Goal: Information Seeking & Learning: Learn about a topic

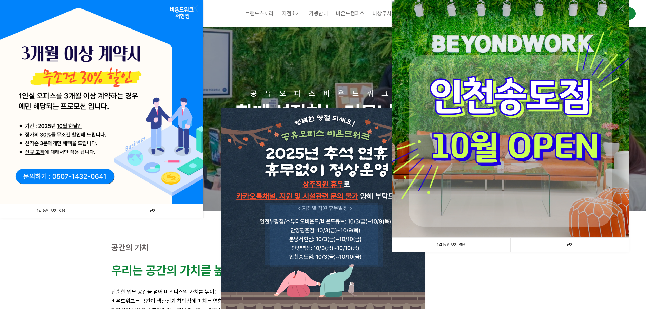
click at [59, 211] on link "1일 동안 보지 않음" at bounding box center [51, 211] width 102 height 14
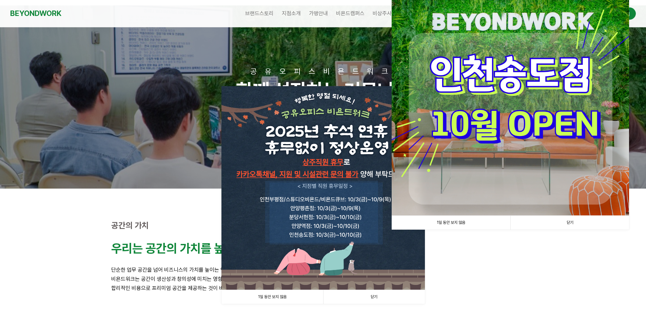
scroll to position [34, 0]
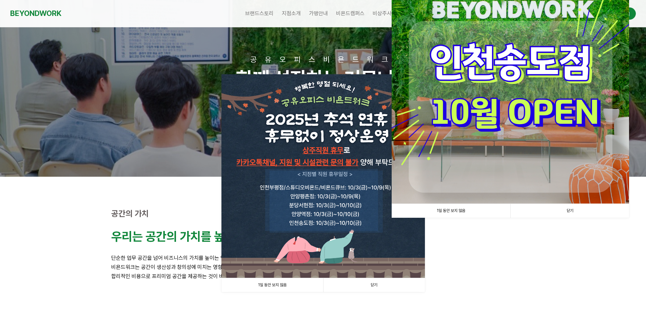
click at [449, 210] on link "1일 동안 보지 않음" at bounding box center [451, 211] width 119 height 14
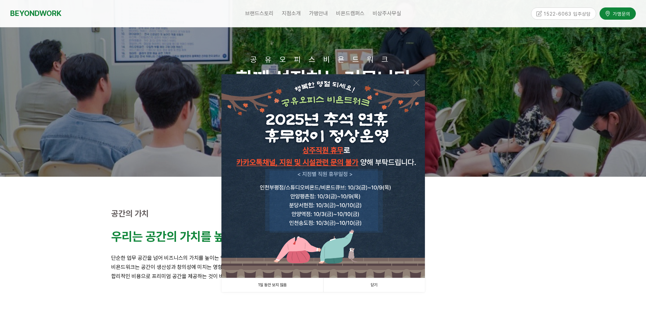
click at [269, 285] on link "1일 동안 보지 않음" at bounding box center [273, 285] width 102 height 14
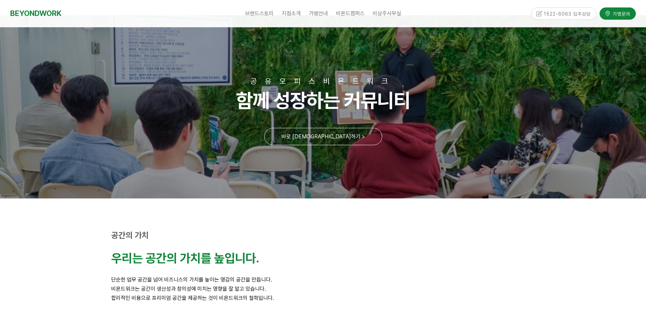
scroll to position [0, 0]
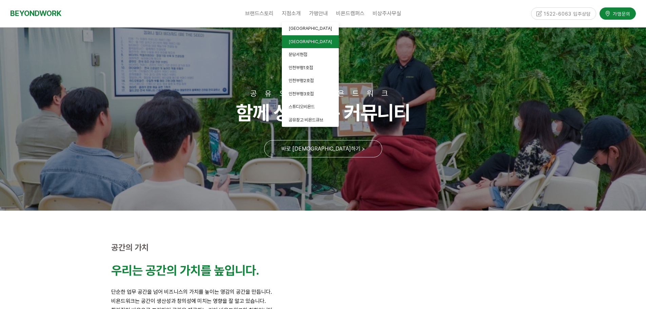
click at [295, 40] on span "[GEOGRAPHIC_DATA]" at bounding box center [310, 41] width 43 height 5
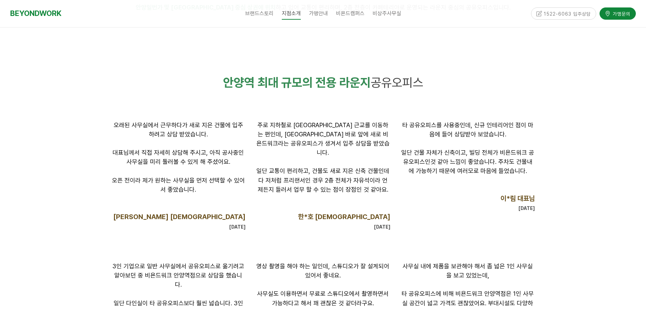
scroll to position [475, 0]
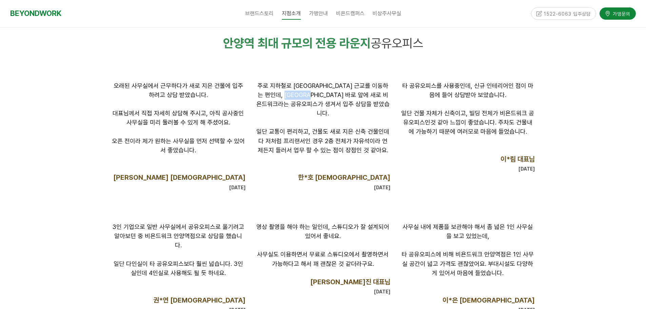
drag, startPoint x: 292, startPoint y: 93, endPoint x: 328, endPoint y: 94, distance: 36.0
click at [328, 94] on span "주로 지하철로 [GEOGRAPHIC_DATA] 근교를 이동하는 편인데, [GEOGRAPHIC_DATA] 바로 앞에 새로 비욘드워크라는 공유오피…" at bounding box center [322, 99] width 133 height 35
click at [316, 97] on span "주로 지하철로 [GEOGRAPHIC_DATA] 근교를 이동하는 편인데, [GEOGRAPHIC_DATA] 바로 앞에 새로 비욘드워크라는 공유오피…" at bounding box center [322, 99] width 133 height 35
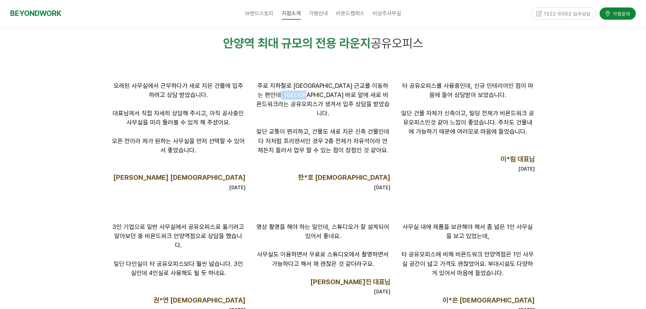
click at [316, 97] on span "주로 지하철로 [GEOGRAPHIC_DATA] 근교를 이동하는 편인데, [GEOGRAPHIC_DATA] 바로 앞에 새로 비욘드워크라는 공유오피…" at bounding box center [322, 99] width 133 height 35
click at [317, 97] on span "주로 지하철로 [GEOGRAPHIC_DATA] 근교를 이동하는 편인데, [GEOGRAPHIC_DATA] 바로 앞에 새로 비욘드워크라는 공유오피…" at bounding box center [322, 99] width 133 height 35
click at [325, 97] on span "주로 지하철로 [GEOGRAPHIC_DATA] 근교를 이동하는 편인데, [GEOGRAPHIC_DATA] 바로 앞에 새로 비욘드워크라는 공유오피…" at bounding box center [322, 99] width 133 height 35
click at [320, 98] on span "주로 지하철로 [GEOGRAPHIC_DATA] 근교를 이동하는 편인데, [GEOGRAPHIC_DATA] 바로 앞에 새로 비욘드워크라는 공유오피…" at bounding box center [322, 99] width 133 height 35
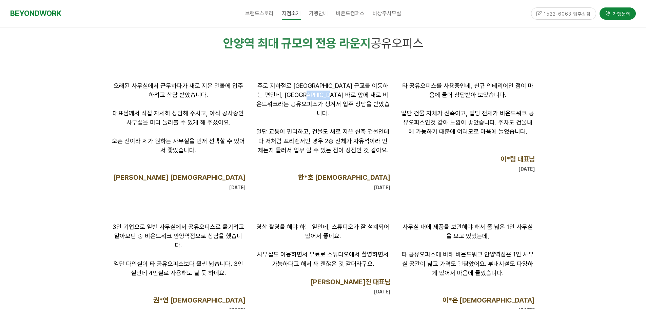
click at [320, 98] on span "주로 지하철로 [GEOGRAPHIC_DATA] 근교를 이동하는 편인데, [GEOGRAPHIC_DATA] 바로 앞에 새로 비욘드워크라는 공유오피…" at bounding box center [322, 99] width 133 height 35
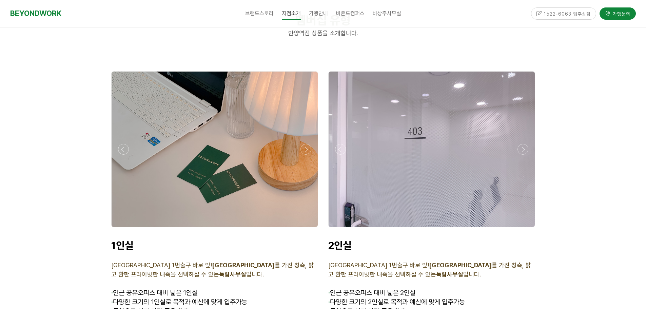
scroll to position [1527, 0]
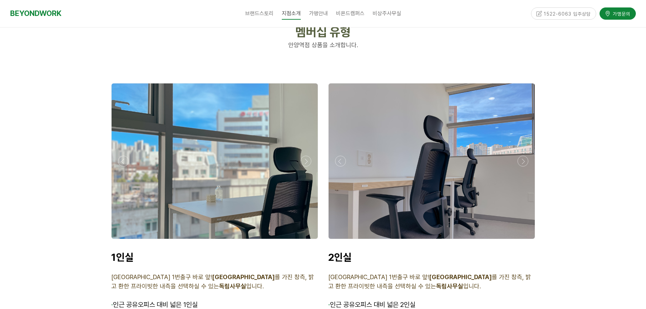
click at [303, 241] on div at bounding box center [215, 241] width 210 height 0
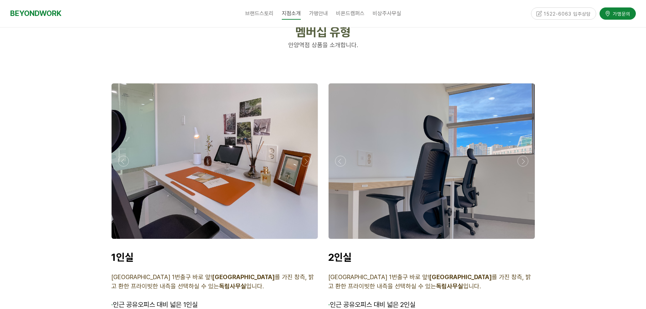
click at [303, 241] on div at bounding box center [215, 241] width 210 height 0
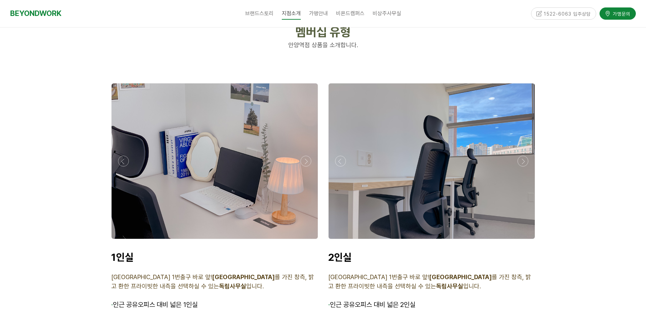
click at [303, 241] on div at bounding box center [215, 241] width 210 height 0
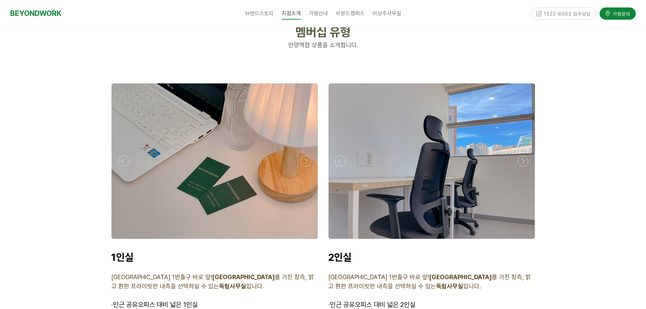
click at [303, 241] on div at bounding box center [215, 241] width 210 height 0
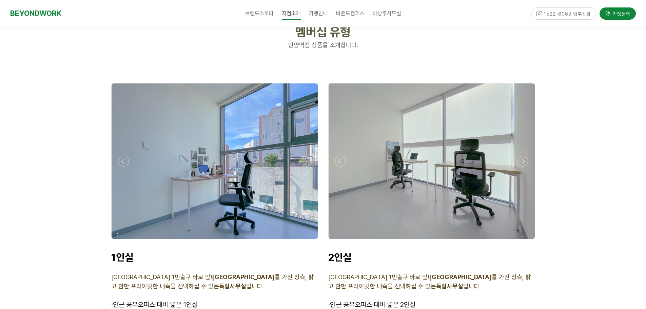
click at [303, 241] on div at bounding box center [215, 241] width 210 height 0
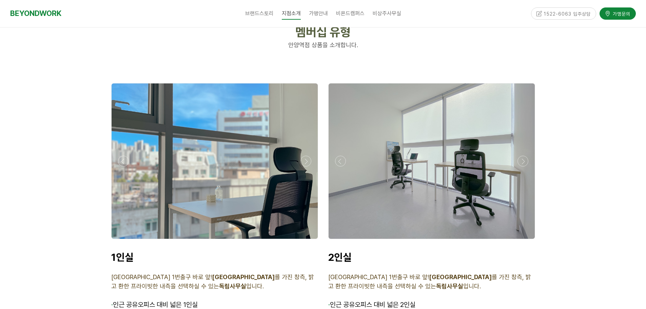
click at [303, 241] on div at bounding box center [215, 241] width 210 height 0
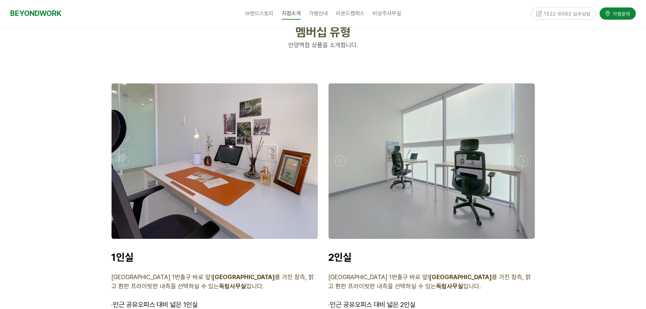
click at [303, 241] on div at bounding box center [215, 241] width 210 height 0
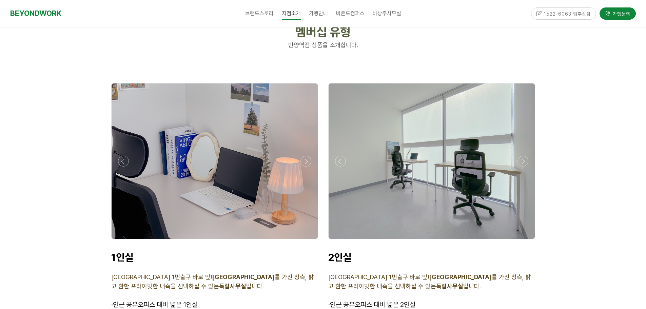
click at [303, 241] on div at bounding box center [215, 241] width 210 height 0
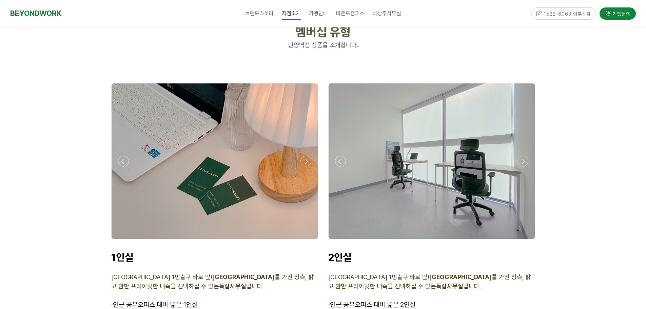
click at [303, 241] on div at bounding box center [215, 241] width 210 height 0
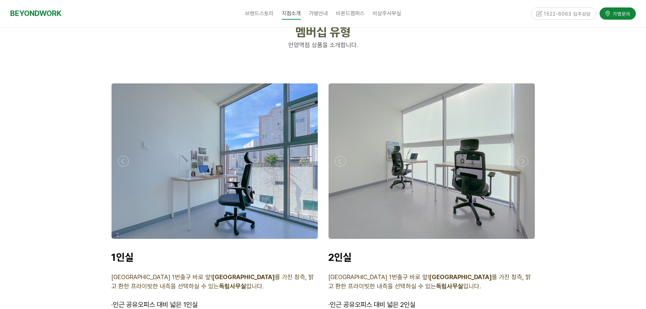
click at [303, 241] on div at bounding box center [215, 241] width 210 height 0
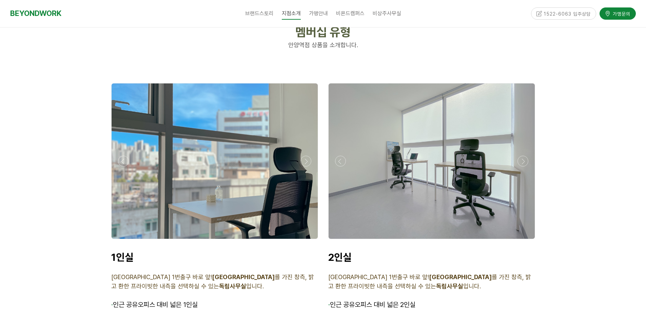
click at [303, 241] on div at bounding box center [215, 241] width 210 height 0
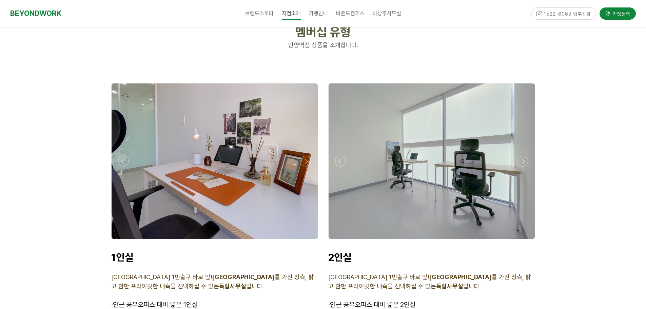
click at [303, 241] on div at bounding box center [215, 241] width 210 height 0
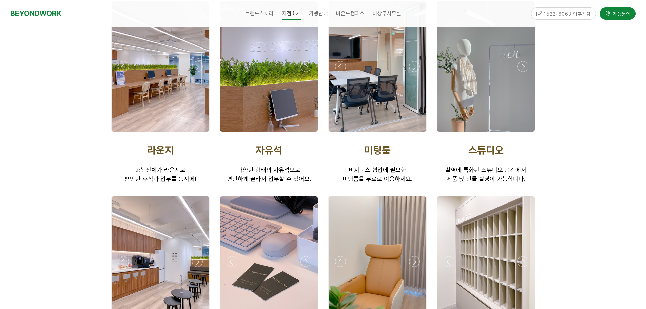
scroll to position [1068, 0]
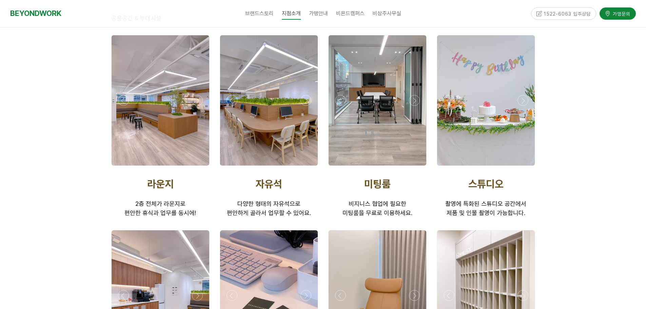
click at [304, 168] on div at bounding box center [269, 168] width 102 height 0
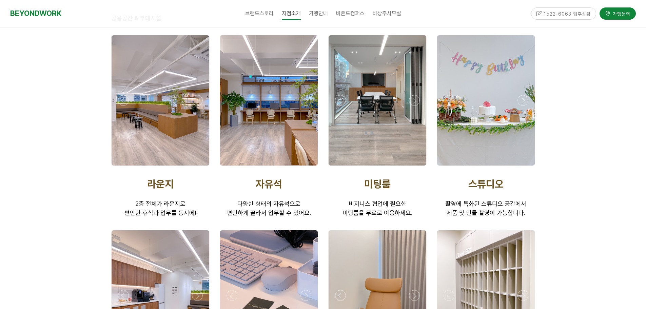
click at [304, 168] on div at bounding box center [269, 168] width 102 height 0
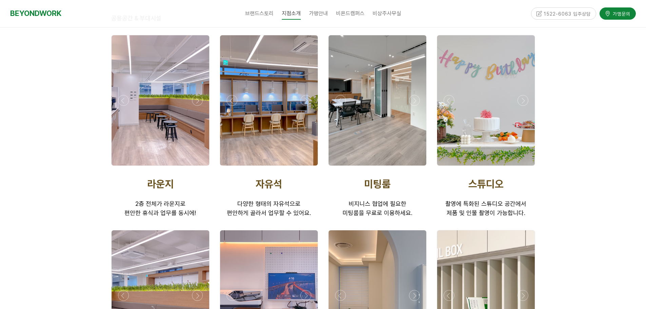
click at [304, 168] on div at bounding box center [269, 168] width 102 height 0
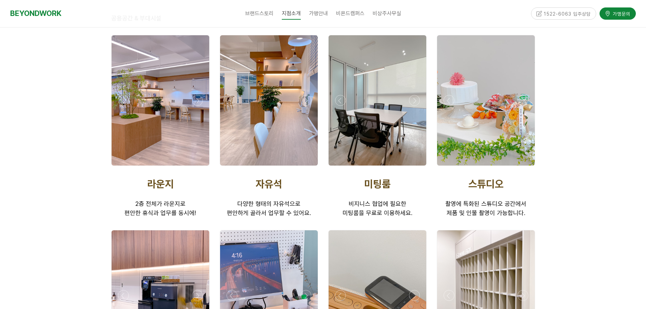
click at [304, 168] on div at bounding box center [269, 168] width 102 height 0
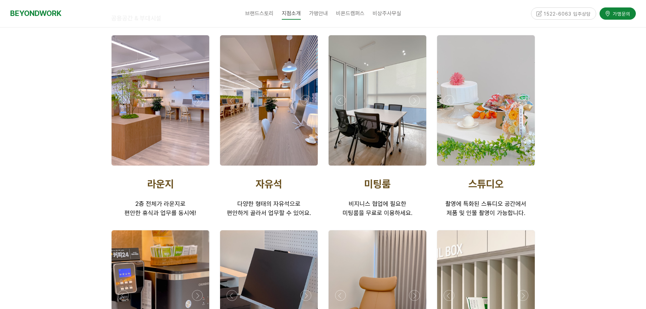
click at [304, 168] on div at bounding box center [269, 168] width 102 height 0
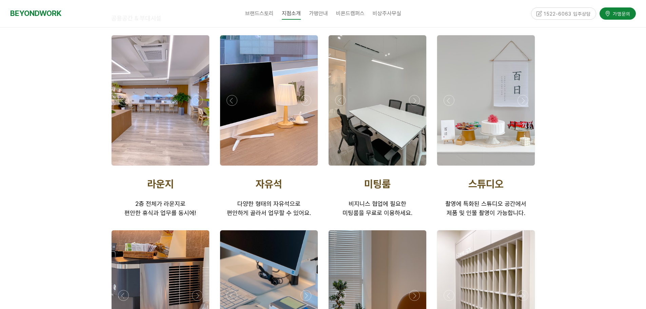
click at [304, 168] on div at bounding box center [269, 168] width 102 height 0
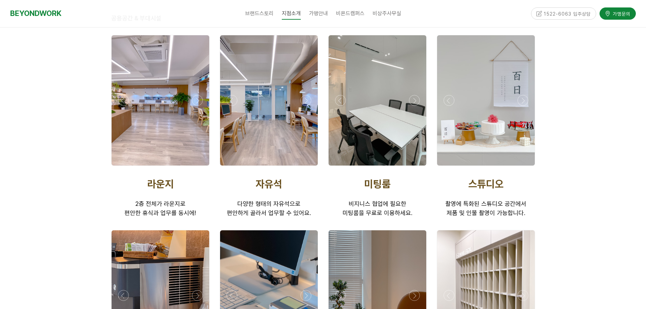
click at [304, 168] on div at bounding box center [269, 168] width 102 height 0
